Goal: Transaction & Acquisition: Purchase product/service

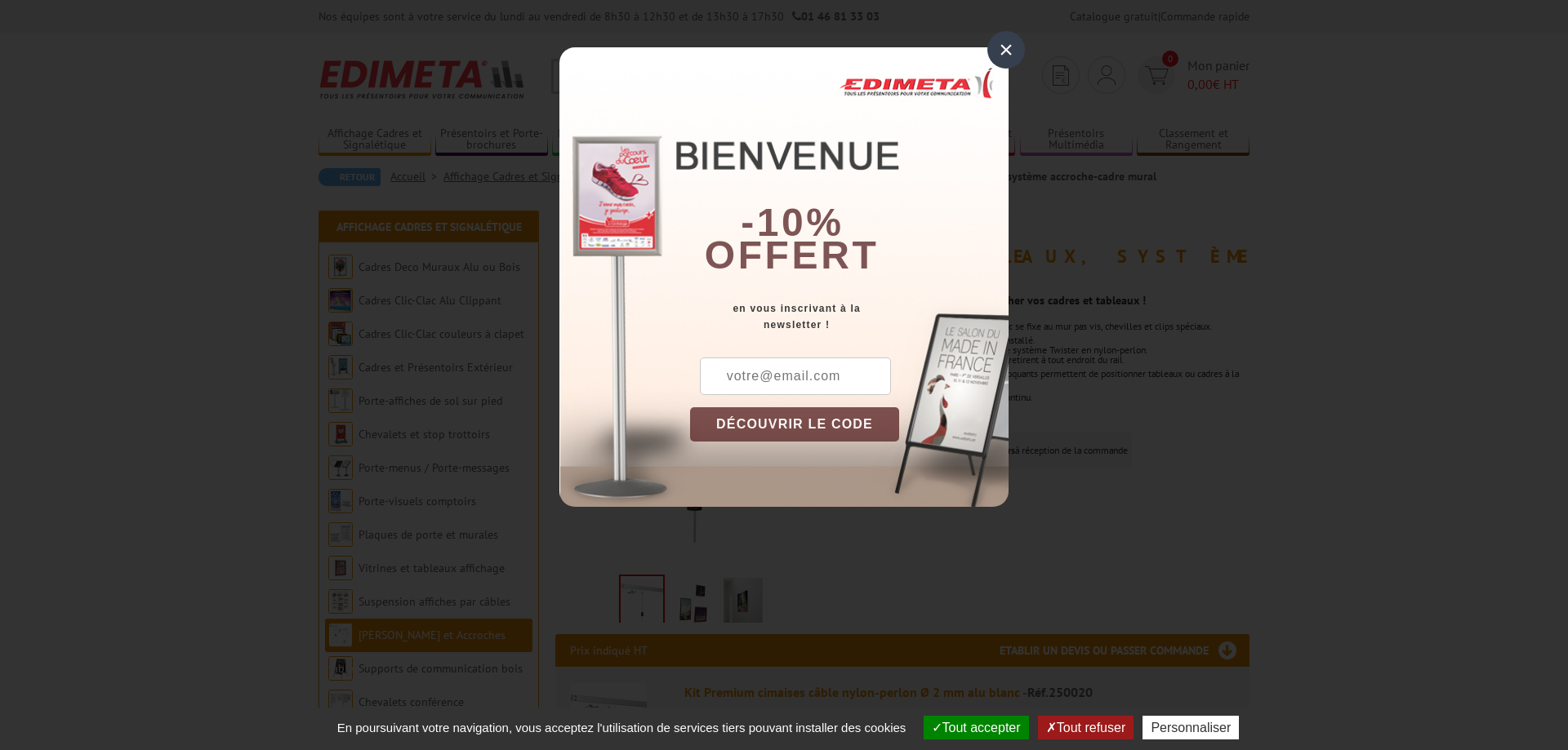
click at [1005, 43] on div "×" at bounding box center [1005, 49] width 37 height 37
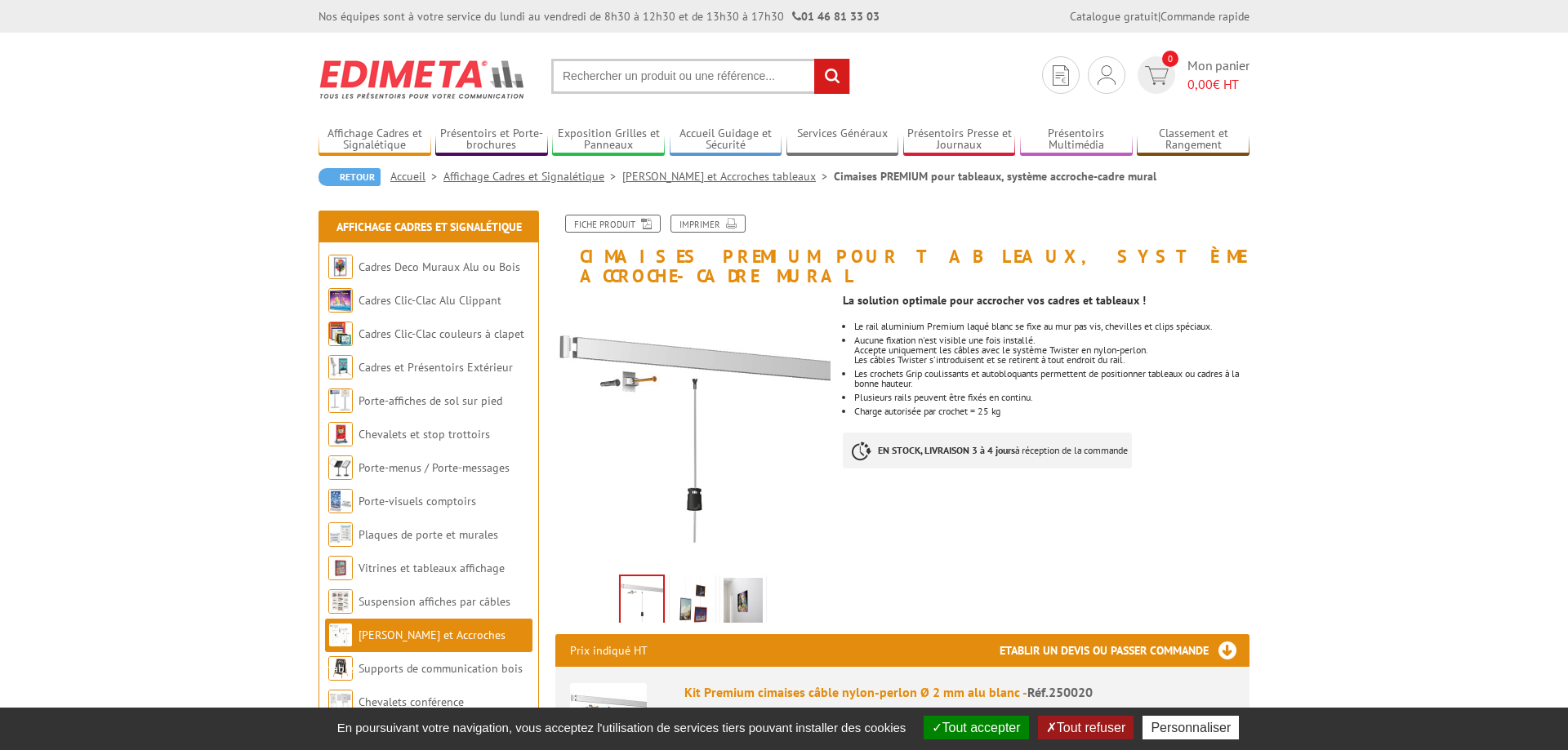
click at [690, 585] on img at bounding box center [692, 604] width 39 height 51
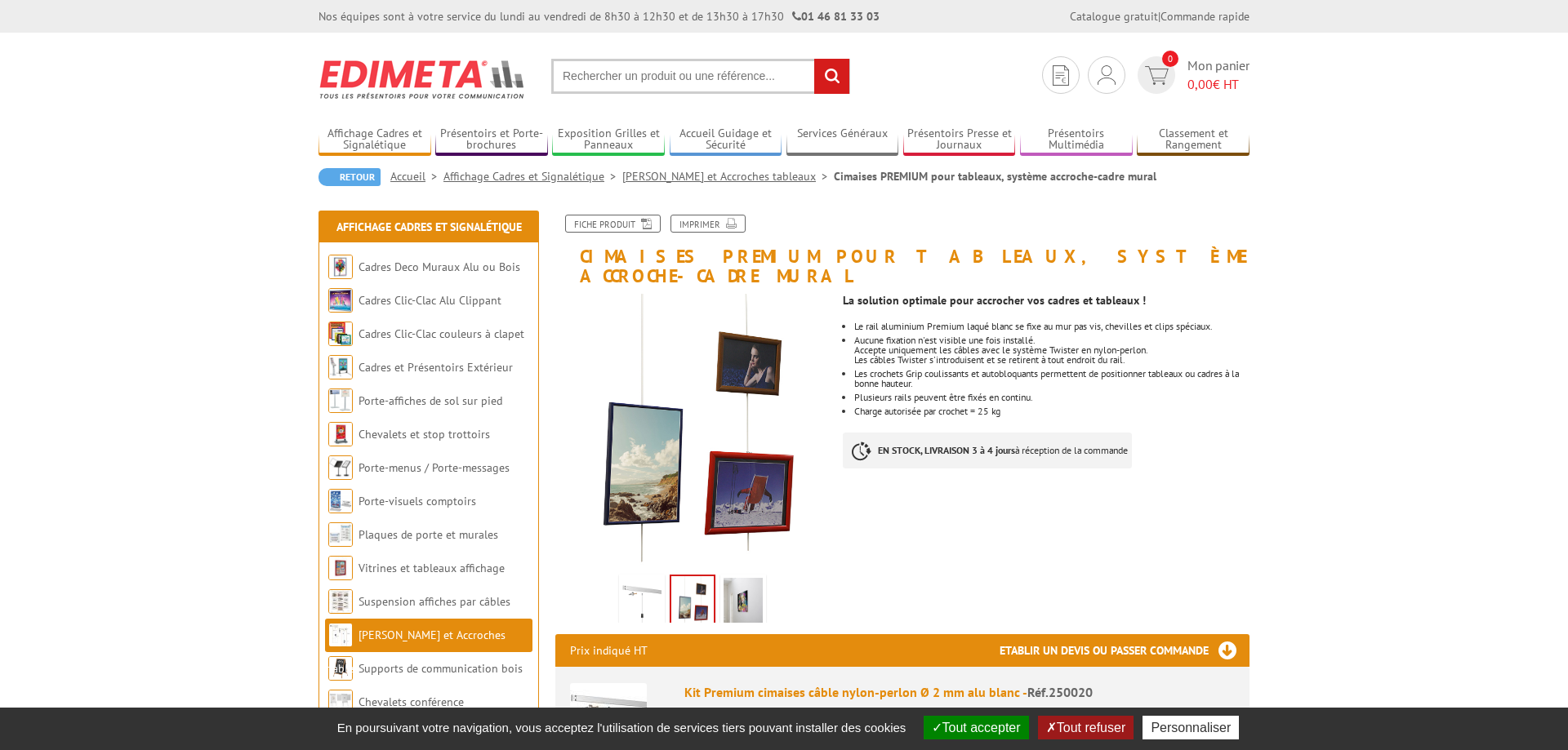
click at [747, 584] on img at bounding box center [742, 604] width 39 height 51
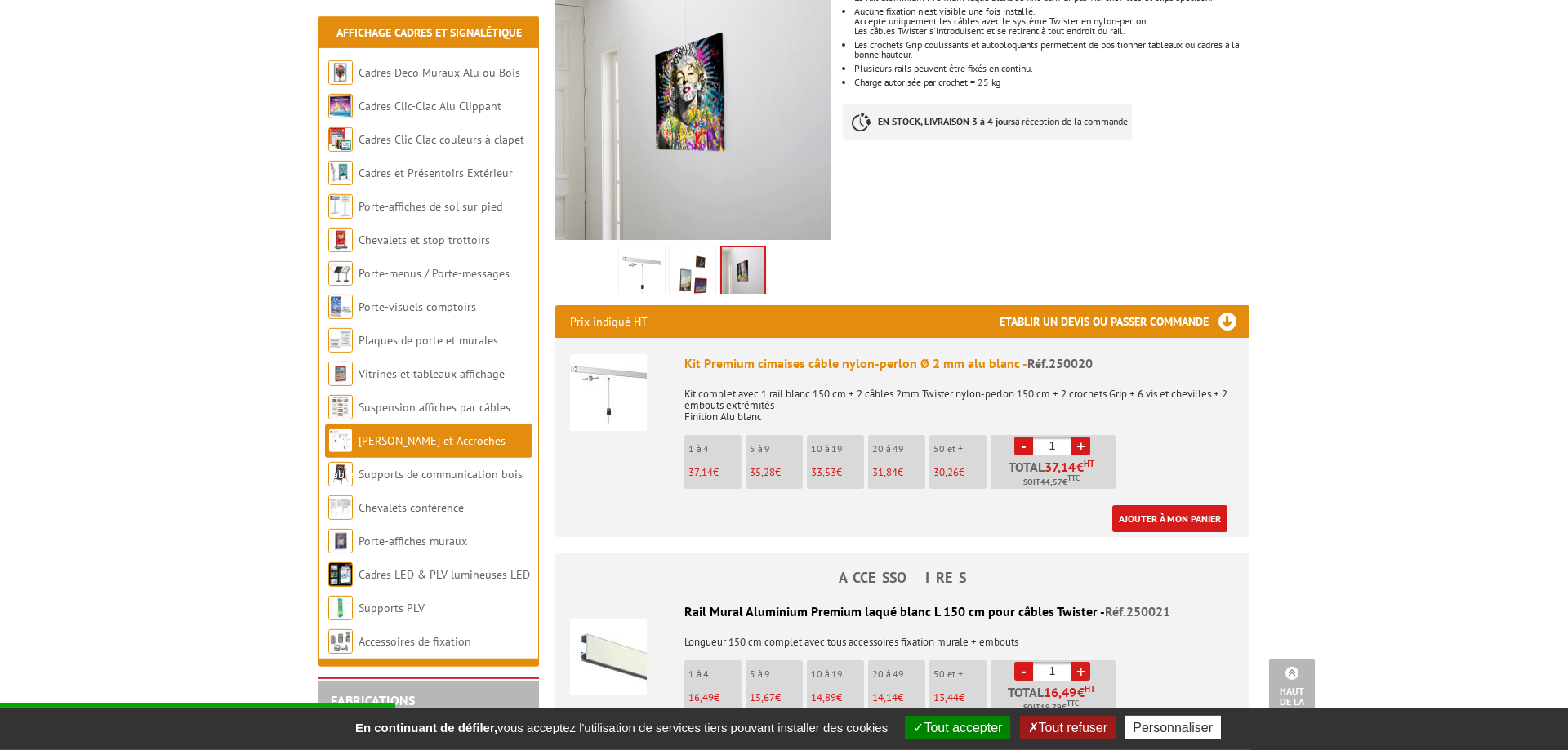
scroll to position [324, 0]
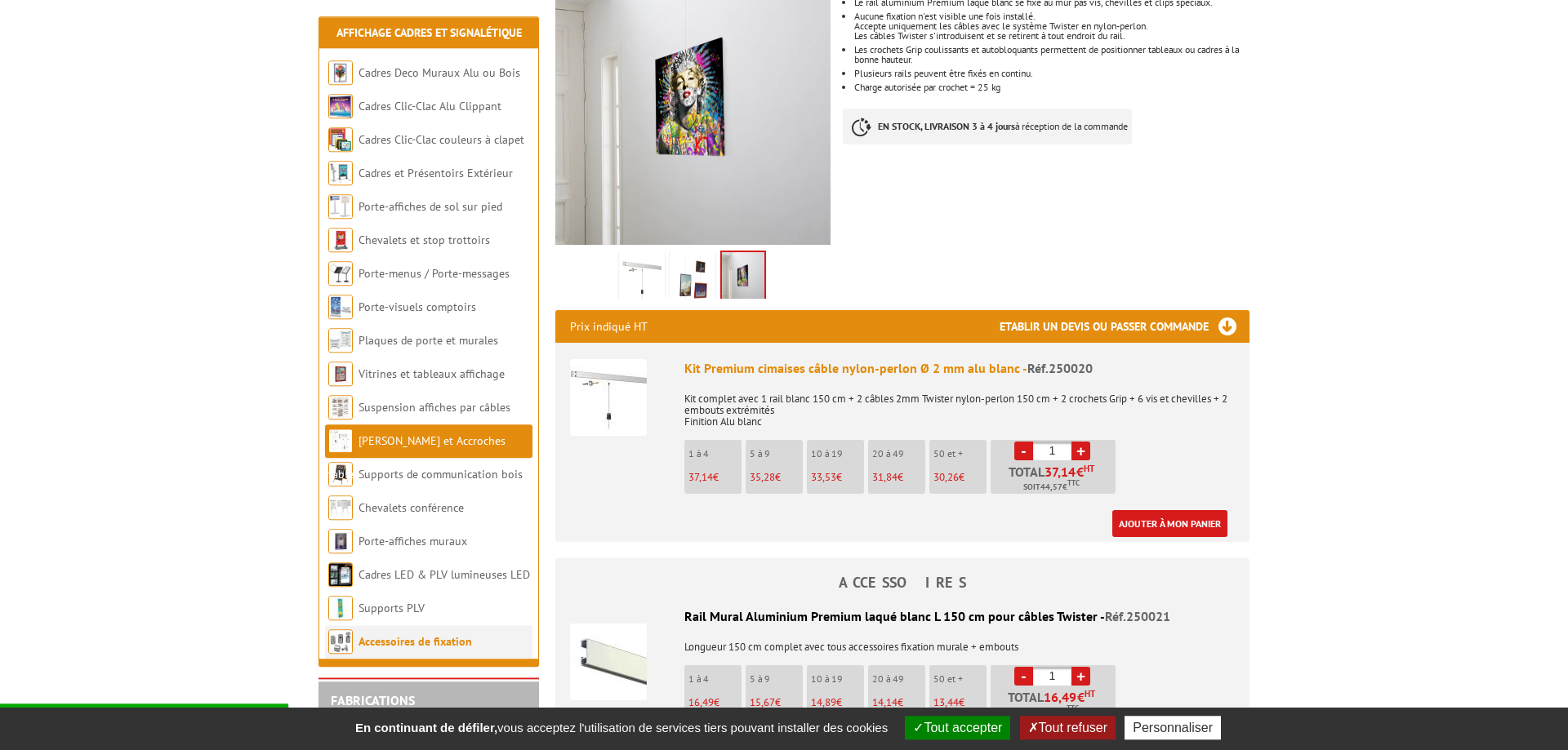
click at [404, 644] on link "Accessoires de fixation" at bounding box center [415, 642] width 114 height 15
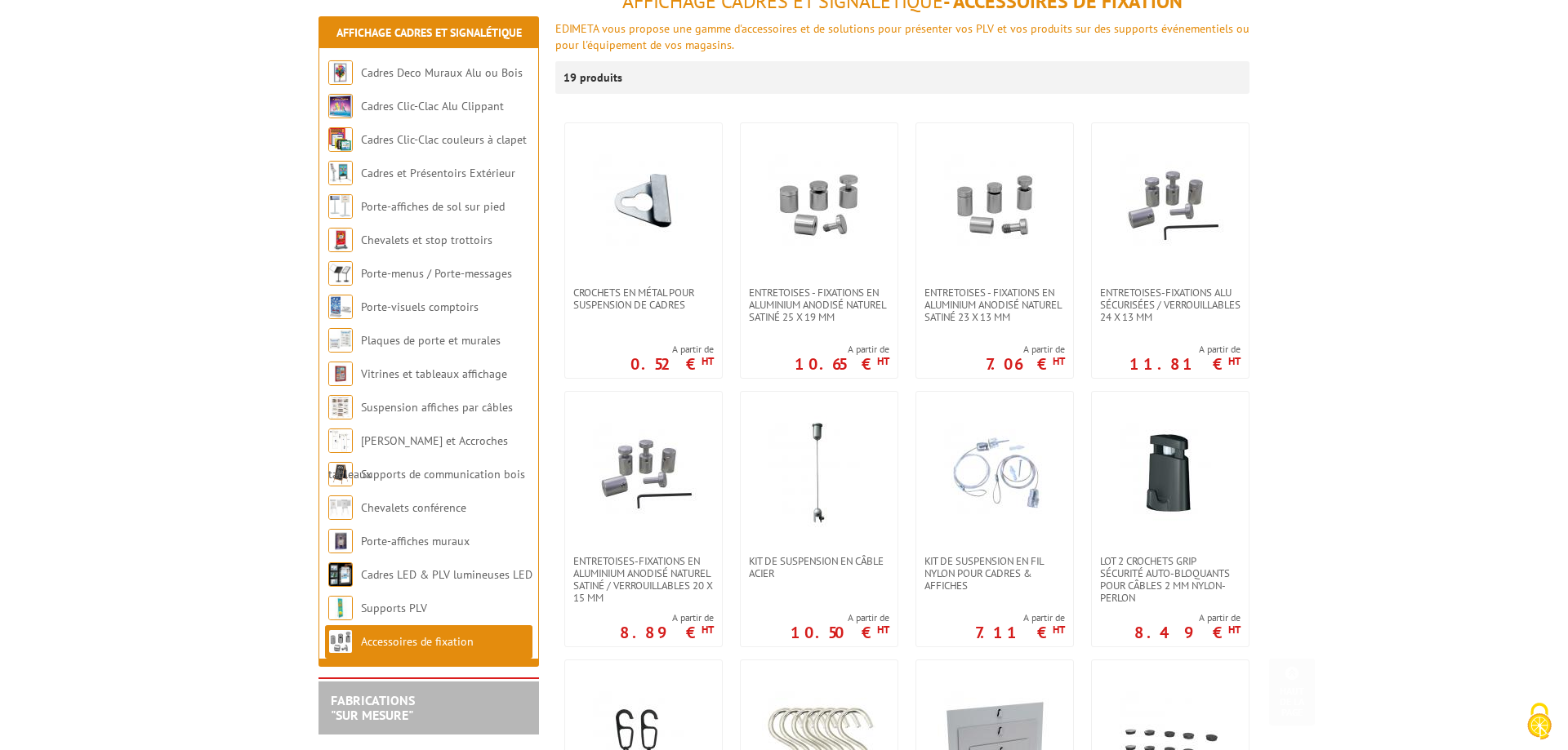
scroll to position [220, 0]
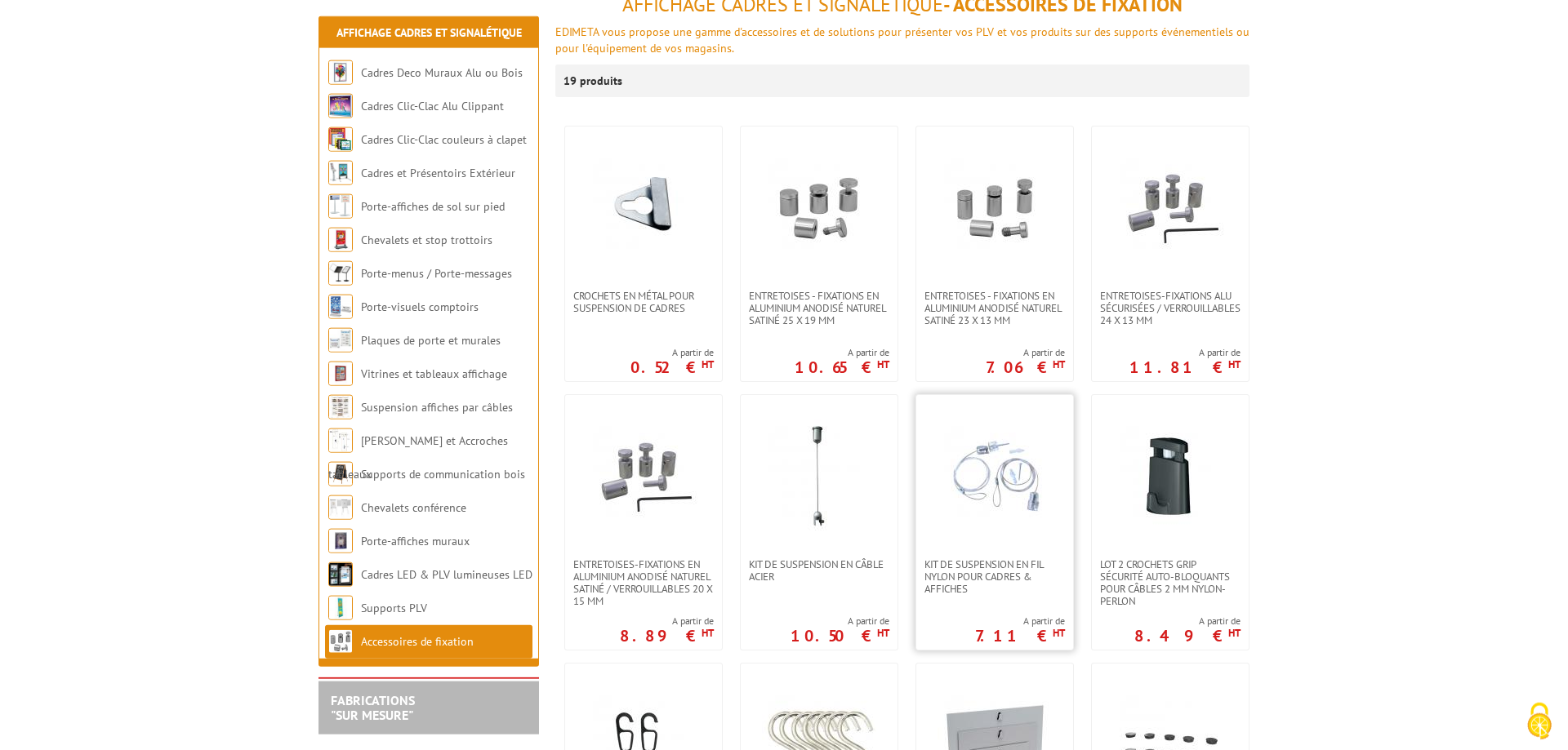
click at [974, 499] on img at bounding box center [995, 476] width 115 height 115
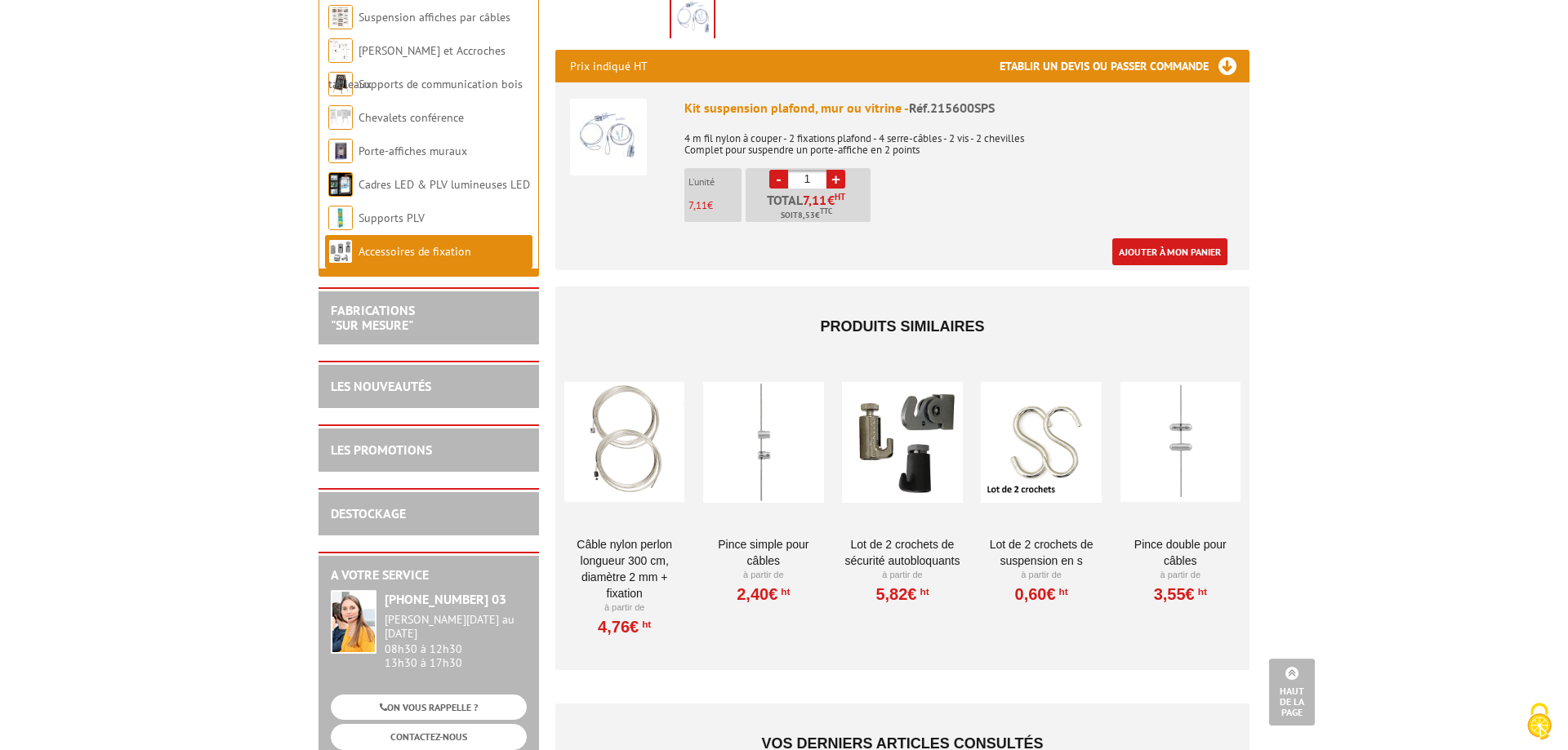
scroll to position [591, 0]
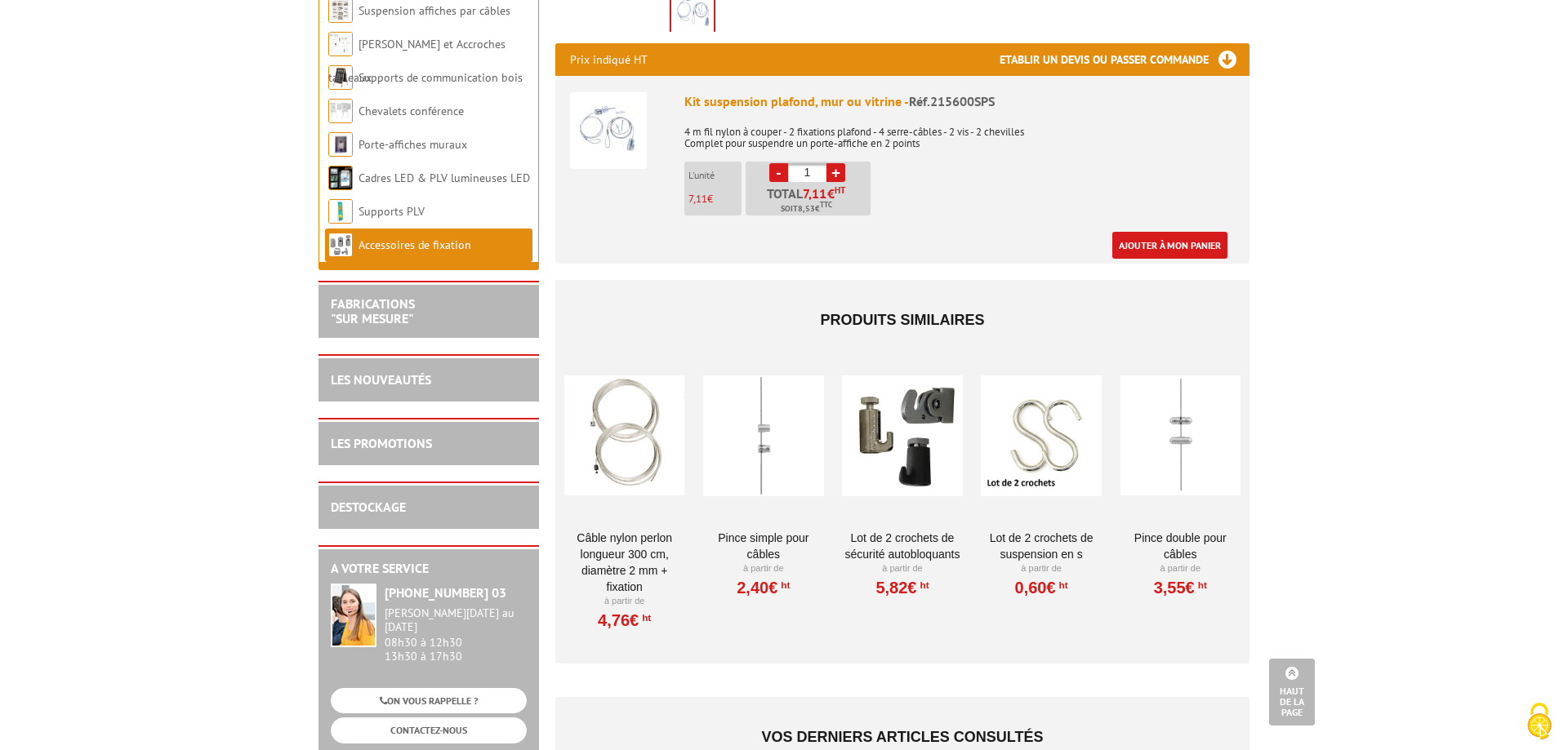
click at [1021, 417] on div at bounding box center [1040, 436] width 120 height 164
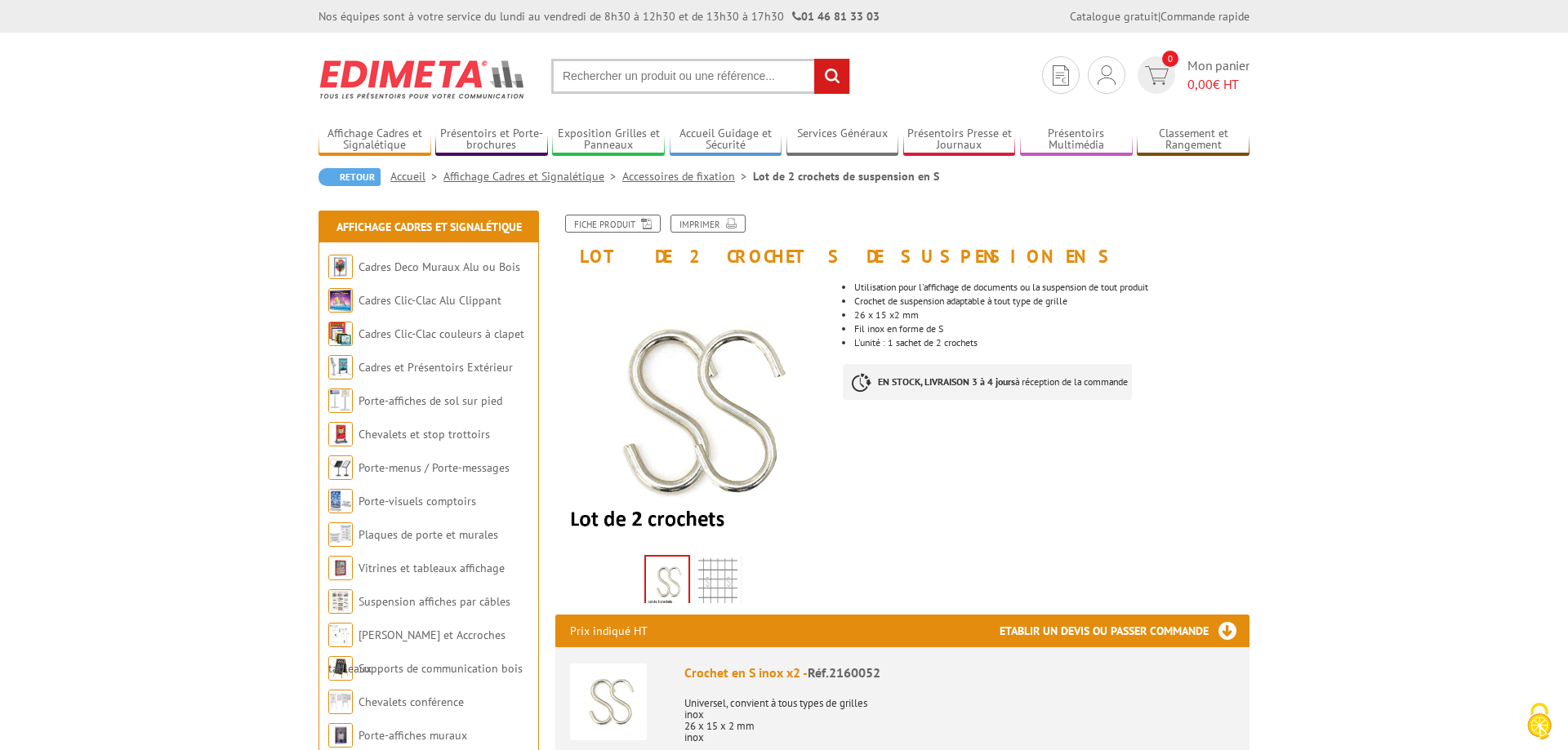
click at [722, 587] on img at bounding box center [718, 584] width 39 height 51
